Goal: Task Accomplishment & Management: Use online tool/utility

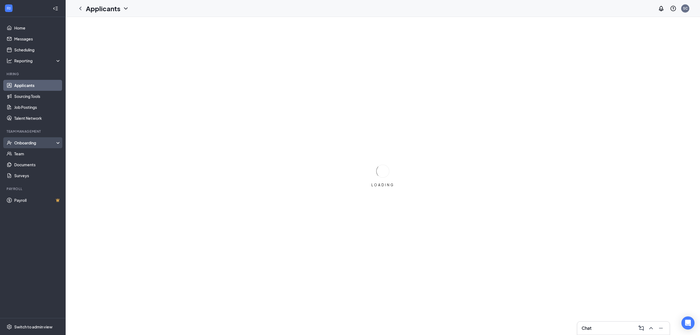
click at [32, 143] on div "Onboarding" at bounding box center [35, 142] width 42 height 5
click at [27, 157] on link "Overview" at bounding box center [37, 153] width 47 height 11
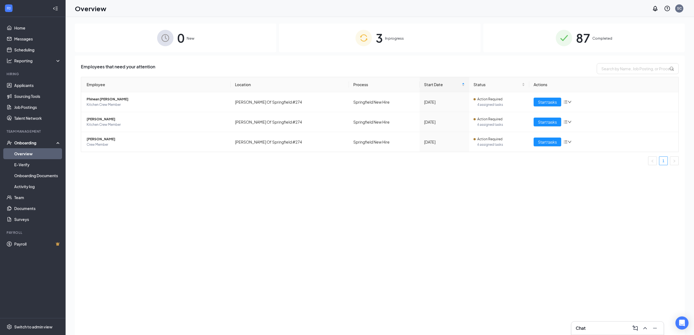
click at [571, 27] on div "87 Completed" at bounding box center [584, 38] width 201 height 29
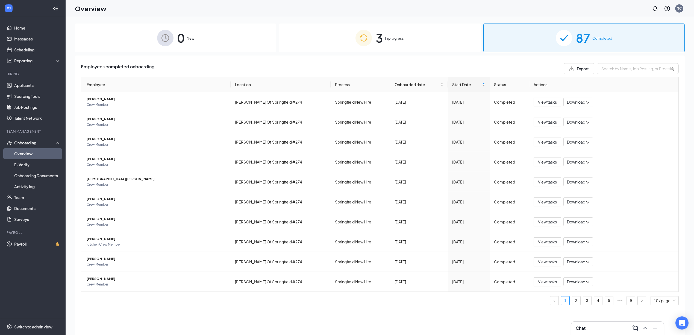
click at [480, 86] on div "Start Date" at bounding box center [468, 84] width 33 height 6
click at [554, 106] on button "View tasks" at bounding box center [548, 102] width 28 height 9
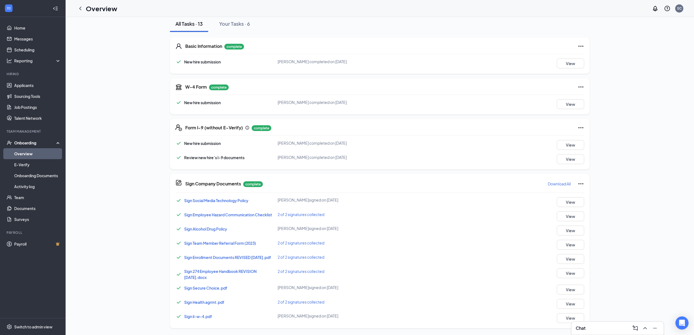
scroll to position [67, 0]
click at [569, 256] on button "View" at bounding box center [570, 259] width 27 height 10
